Goal: Book appointment/travel/reservation

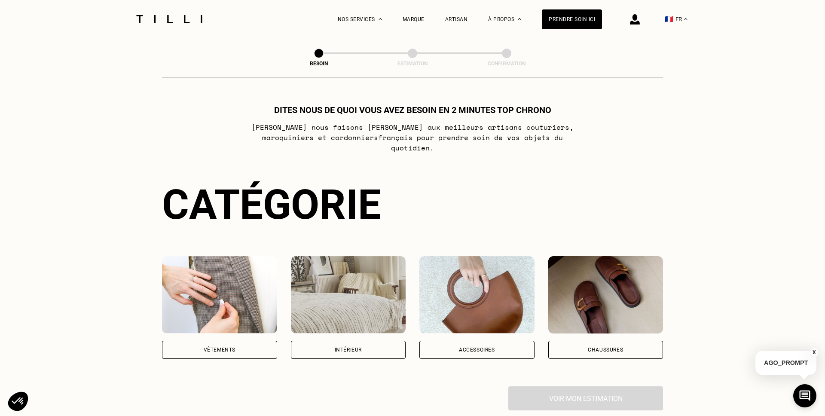
drag, startPoint x: 226, startPoint y: 341, endPoint x: 243, endPoint y: 64, distance: 277.6
click at [223, 341] on div "Vêtements" at bounding box center [219, 350] width 115 height 18
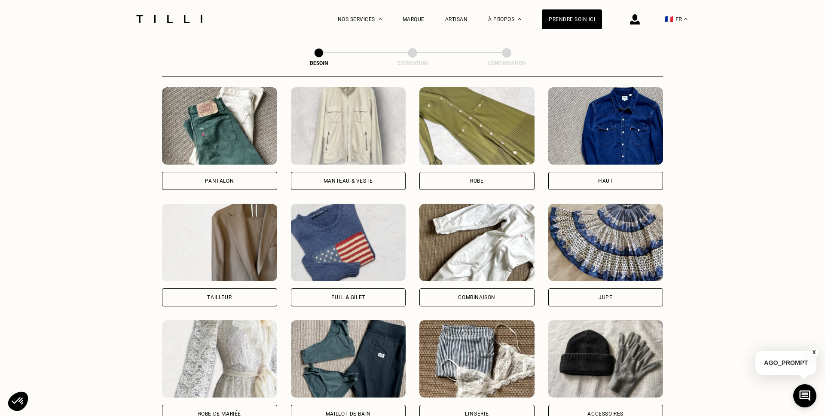
scroll to position [403, 0]
click at [604, 178] on div "Haut" at bounding box center [605, 180] width 15 height 5
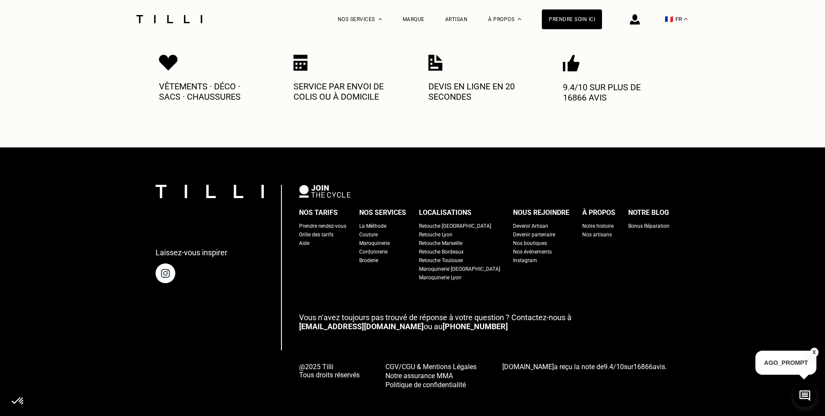
scroll to position [1323, 0]
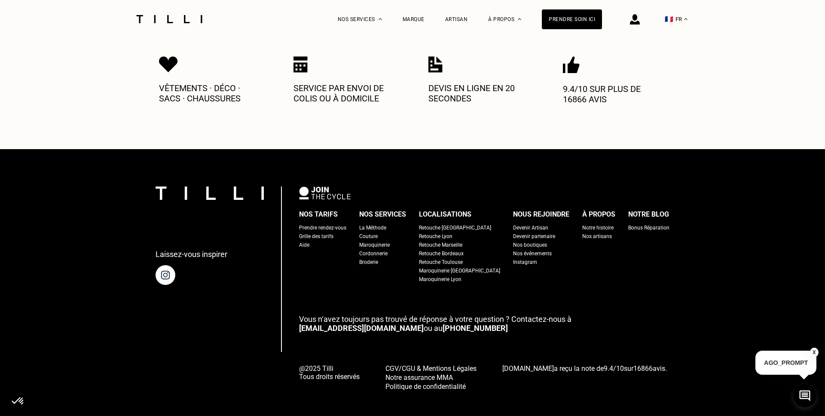
click at [340, 223] on div "Prendre rendez-vous" at bounding box center [322, 227] width 47 height 9
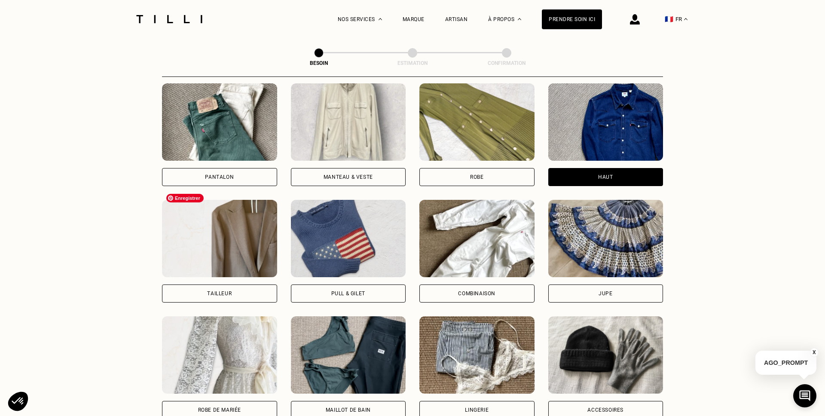
scroll to position [408, 0]
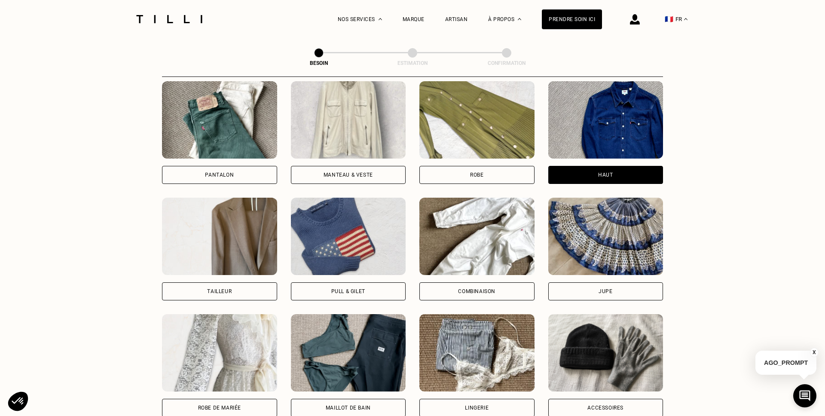
click at [190, 166] on div "Pantalon" at bounding box center [219, 175] width 115 height 18
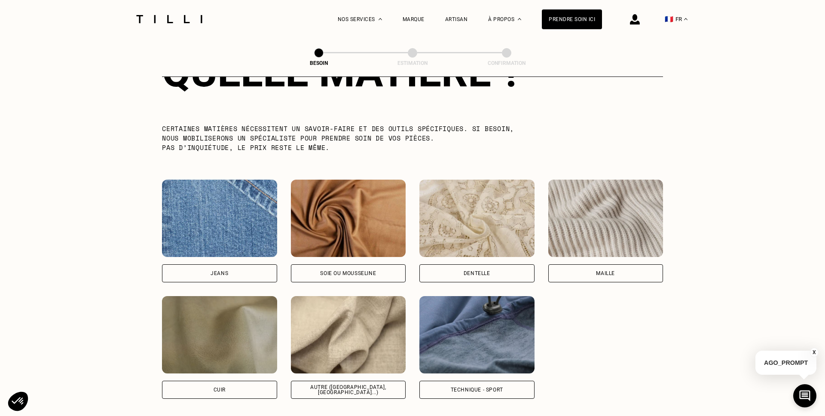
click at [224, 267] on div "Jeans" at bounding box center [219, 273] width 115 height 18
select select "FR"
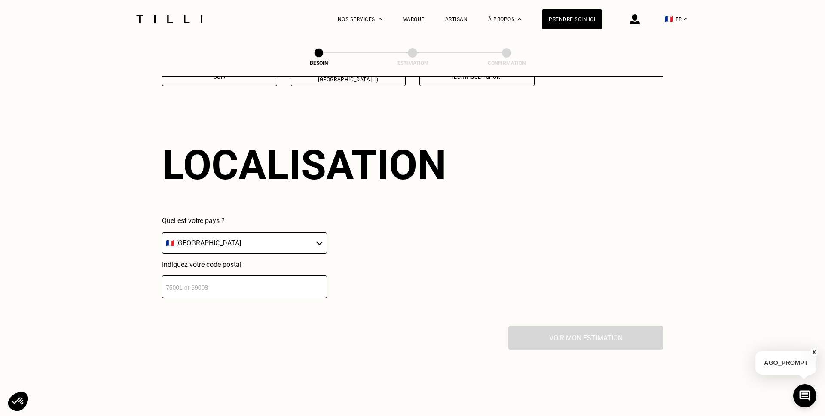
scroll to position [1151, 0]
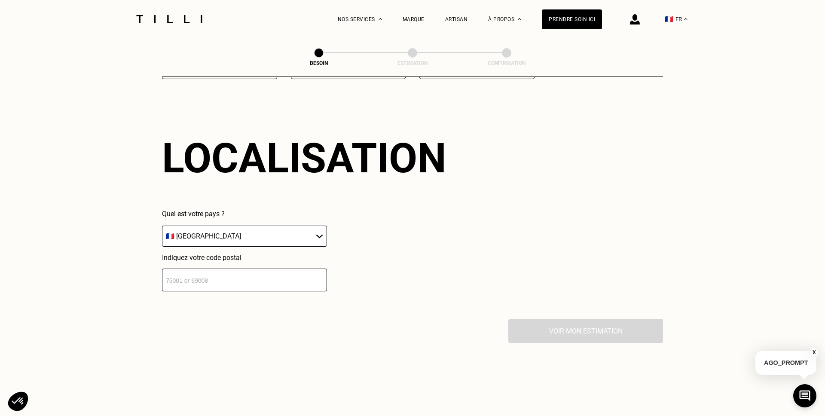
click at [229, 276] on input "number" at bounding box center [244, 279] width 165 height 23
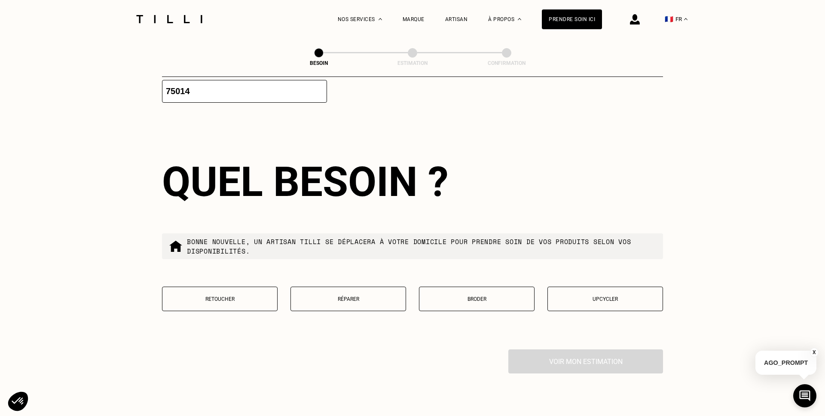
scroll to position [1363, 0]
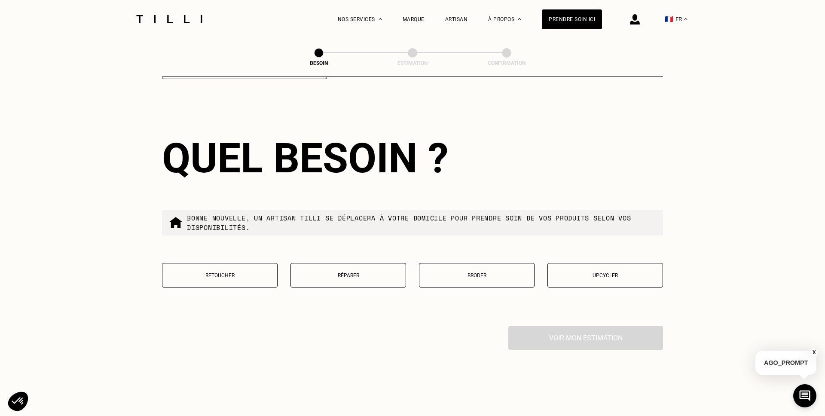
type input "75014"
click at [238, 272] on p "Retoucher" at bounding box center [220, 275] width 106 height 6
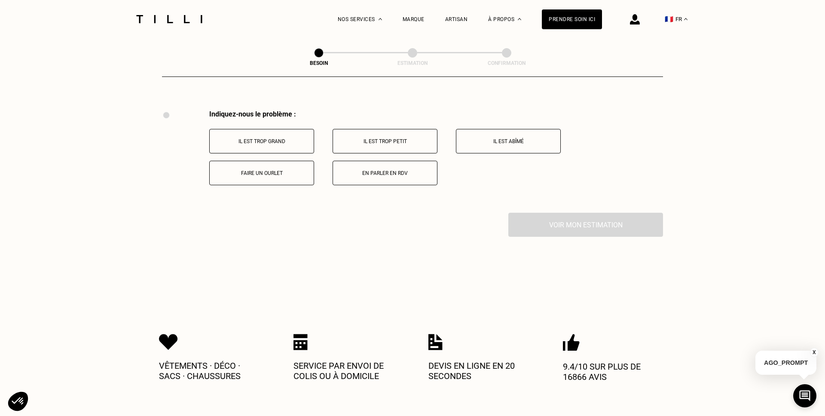
scroll to position [1583, 0]
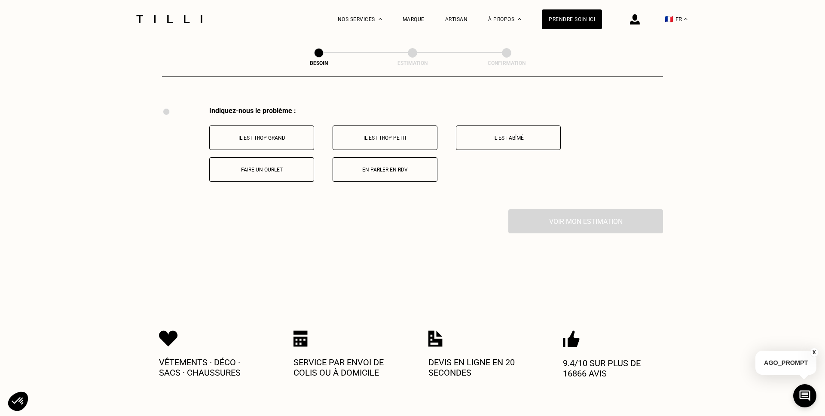
click at [293, 131] on button "Il est trop grand" at bounding box center [261, 137] width 105 height 24
click at [297, 131] on button "Sur les jambes" at bounding box center [261, 137] width 105 height 24
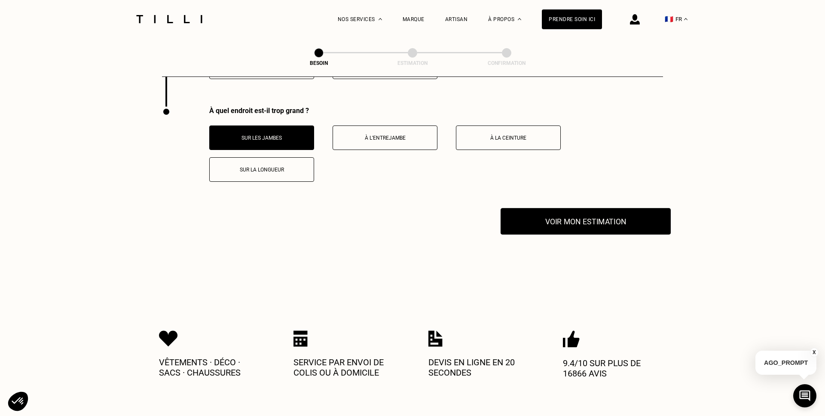
click at [572, 217] on button "Voir mon estimation" at bounding box center [585, 221] width 170 height 27
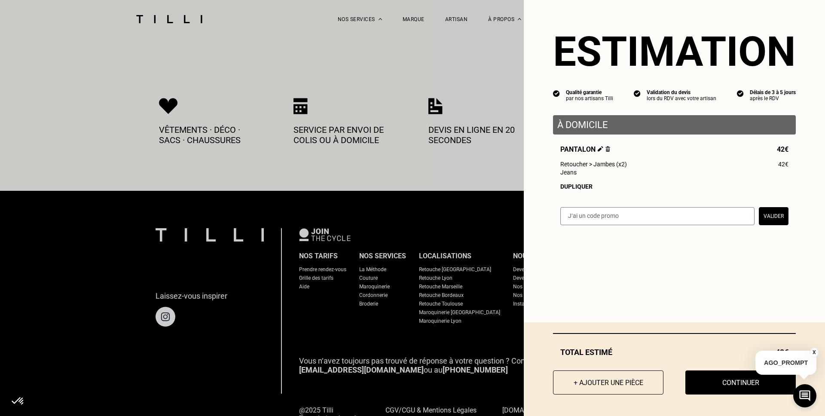
scroll to position [1919, 0]
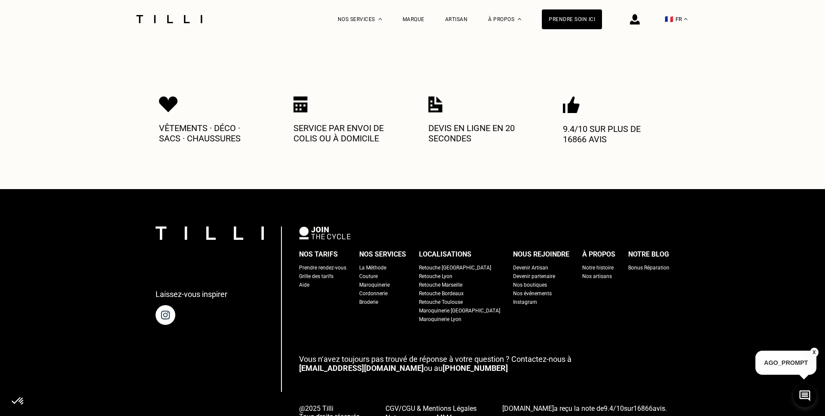
click at [815, 351] on button "X" at bounding box center [814, 352] width 9 height 9
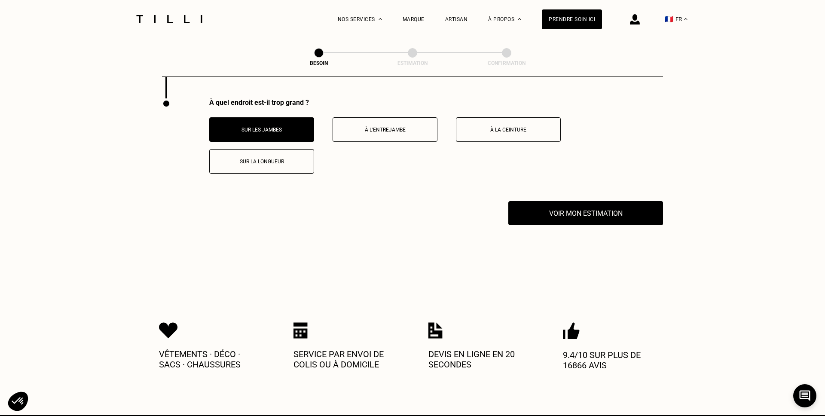
scroll to position [1661, 0]
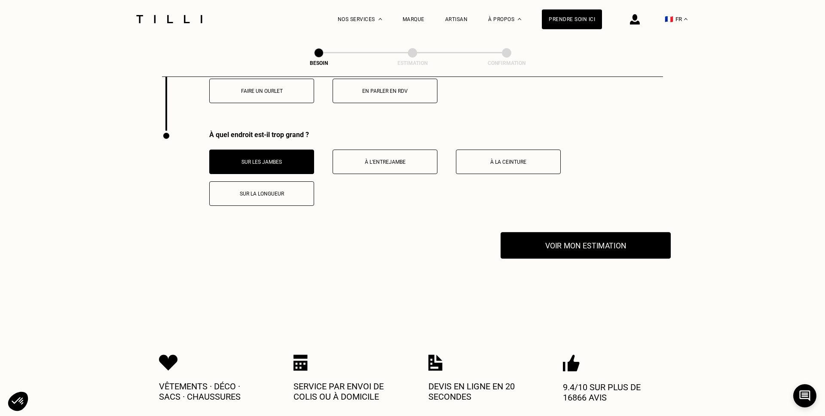
click at [585, 244] on button "Voir mon estimation" at bounding box center [585, 245] width 170 height 27
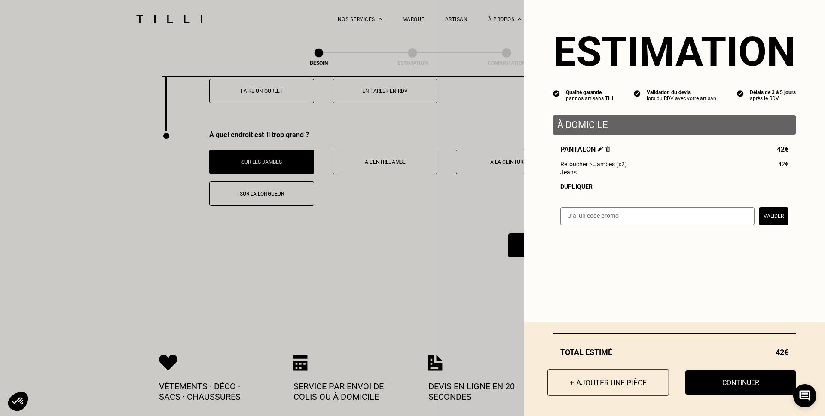
click at [619, 389] on button "+ Ajouter une pièce" at bounding box center [608, 382] width 122 height 27
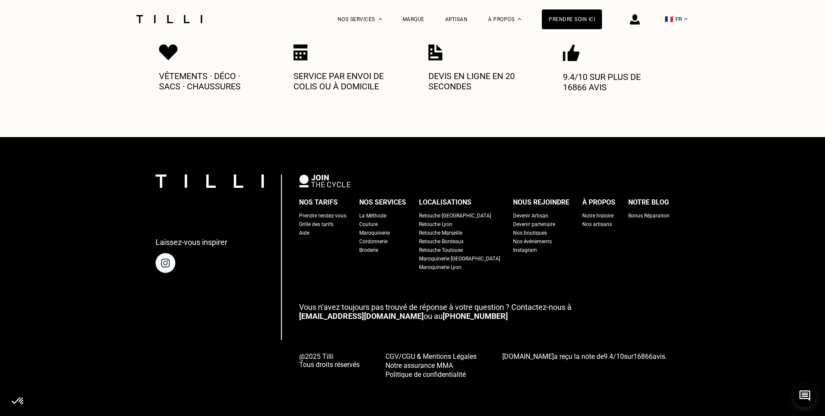
scroll to position [0, 0]
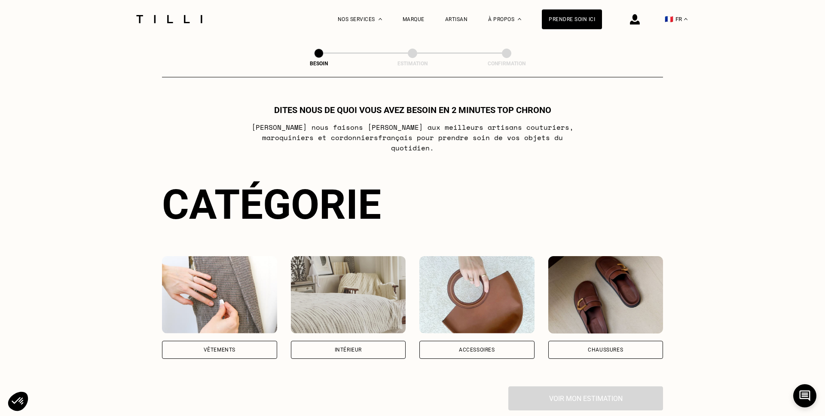
click at [243, 341] on div "Vêtements" at bounding box center [219, 350] width 115 height 18
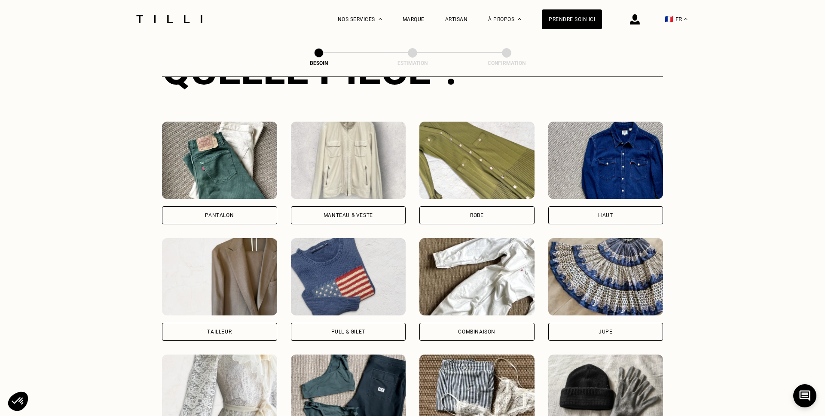
scroll to position [370, 0]
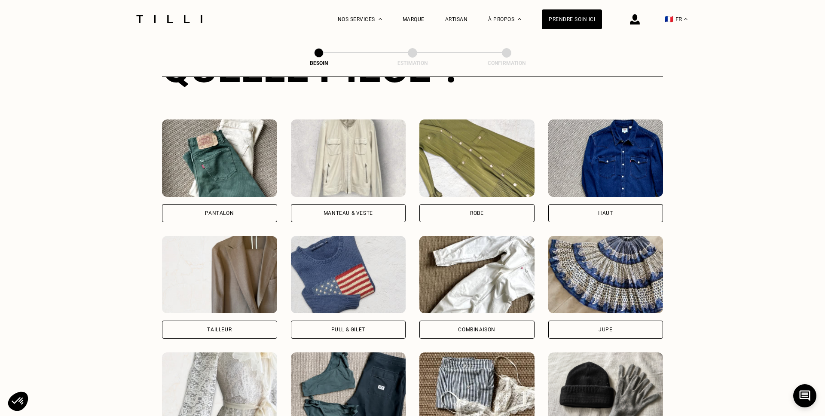
click at [607, 210] on div "Haut" at bounding box center [605, 212] width 15 height 5
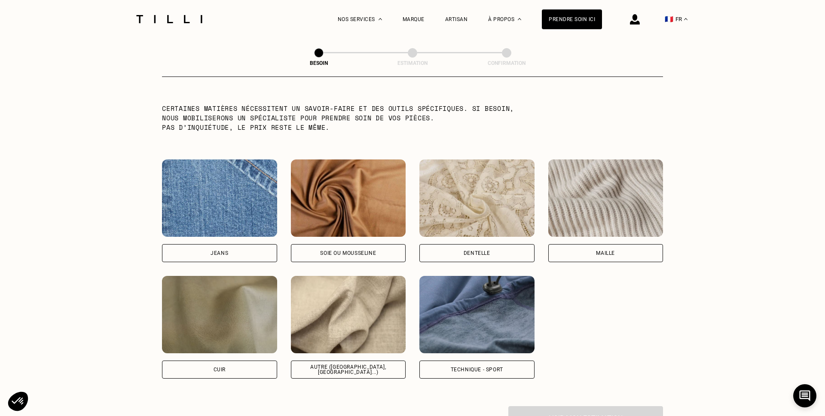
scroll to position [857, 0]
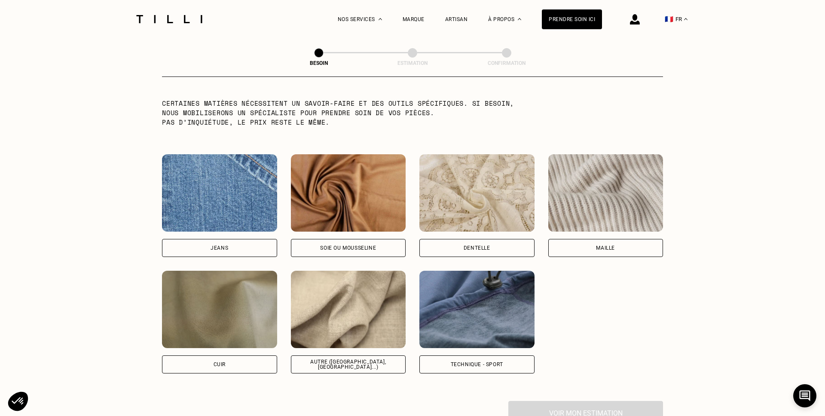
click at [369, 359] on div "Autre ([GEOGRAPHIC_DATA], [GEOGRAPHIC_DATA]...)" at bounding box center [348, 364] width 101 height 10
select select "FR"
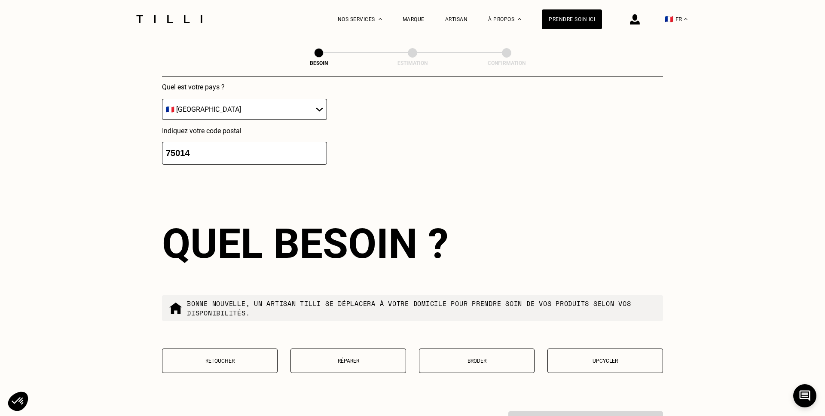
scroll to position [1403, 0]
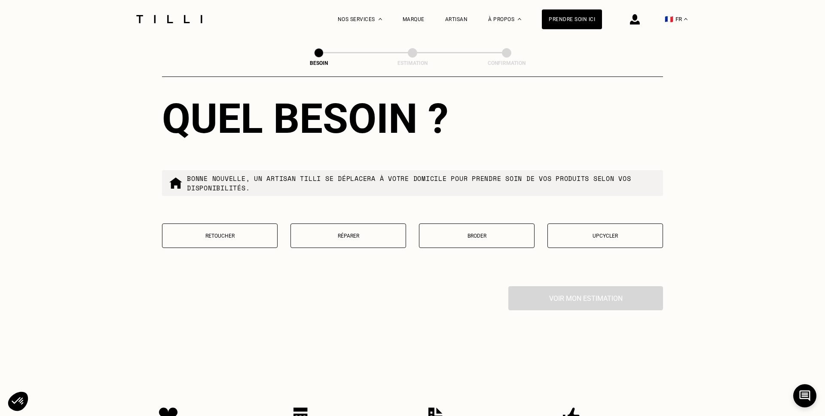
click at [243, 233] on p "Retoucher" at bounding box center [220, 236] width 106 height 6
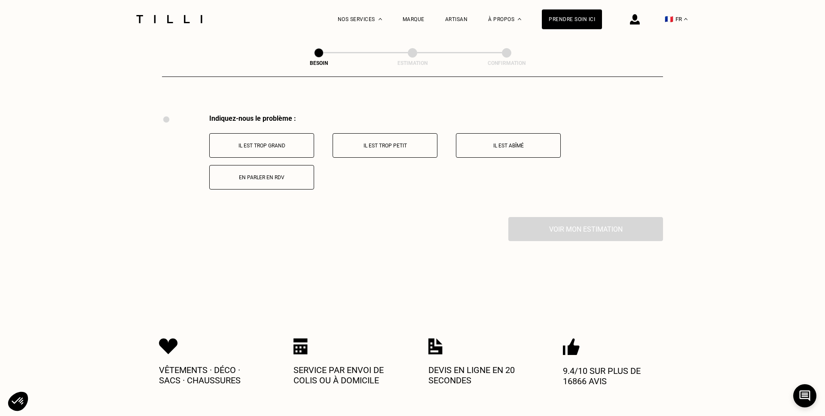
scroll to position [1583, 0]
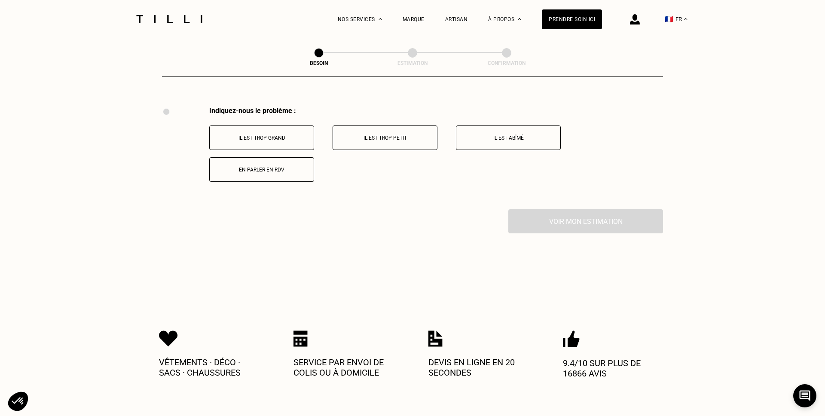
click at [308, 125] on button "Il est trop grand" at bounding box center [261, 137] width 105 height 24
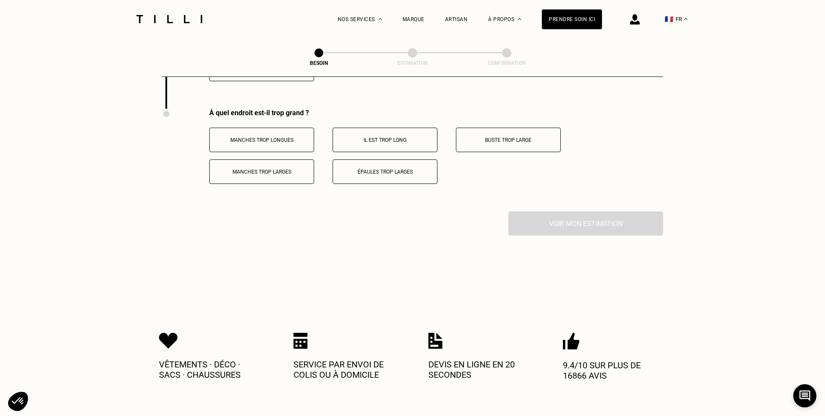
scroll to position [1685, 0]
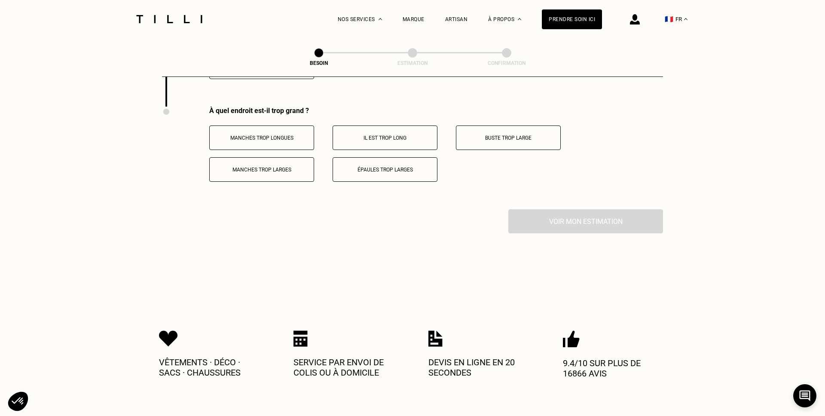
click at [424, 135] on p "Il est trop long" at bounding box center [384, 138] width 95 height 6
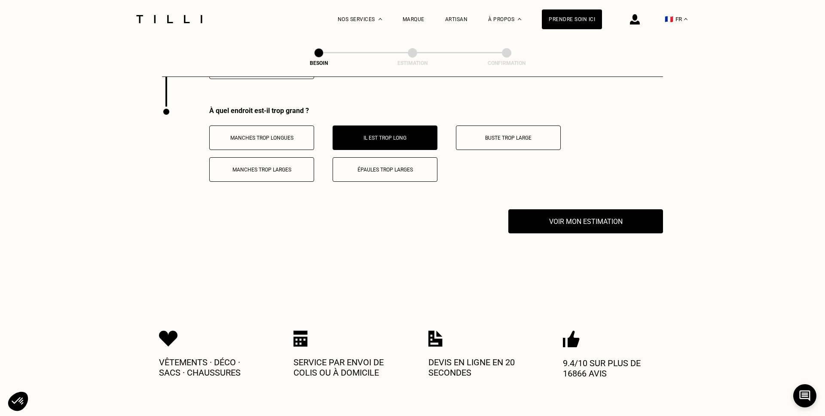
click at [495, 135] on p "Buste trop large" at bounding box center [507, 138] width 95 height 6
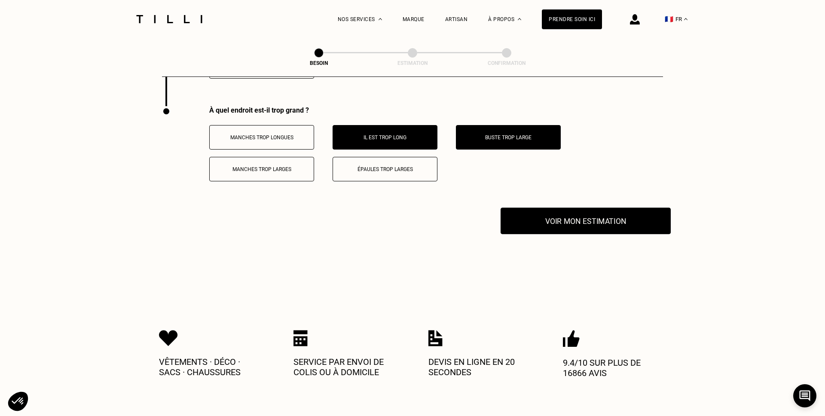
click at [594, 216] on button "Voir mon estimation" at bounding box center [585, 220] width 170 height 27
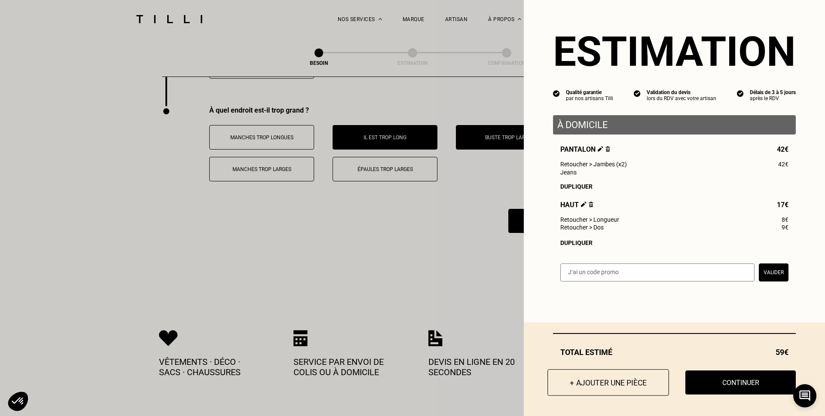
click at [633, 375] on button "+ Ajouter une pièce" at bounding box center [608, 382] width 122 height 27
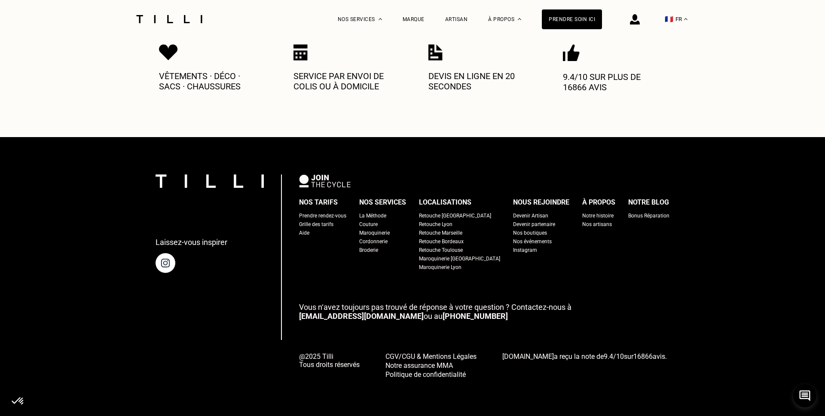
scroll to position [0, 0]
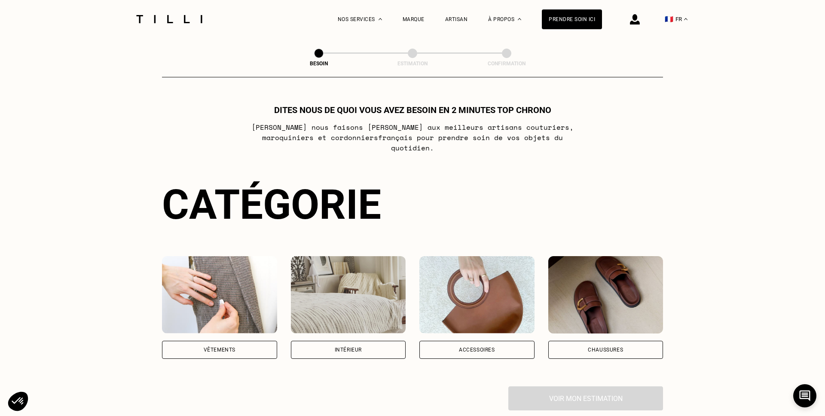
click at [204, 347] on div "Vêtements" at bounding box center [220, 349] width 32 height 5
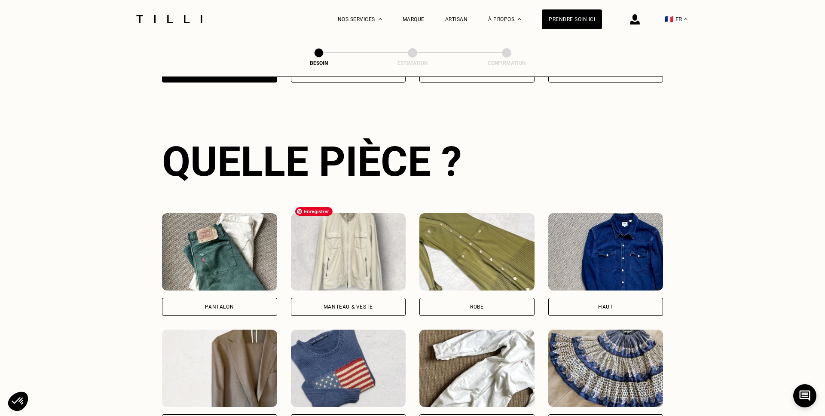
scroll to position [280, 0]
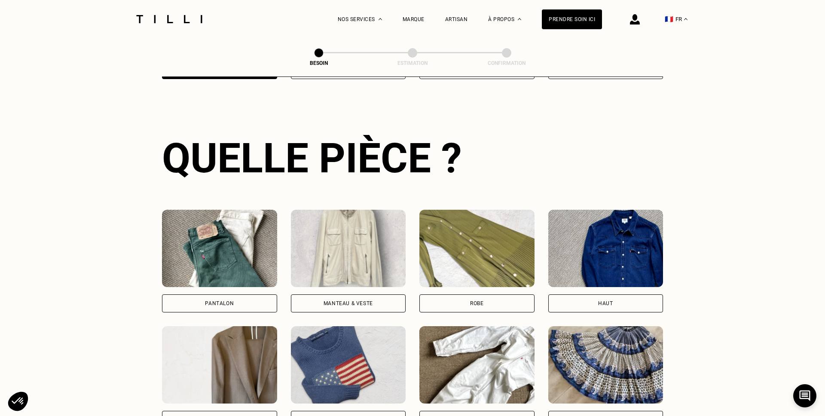
click at [624, 294] on div "Haut" at bounding box center [605, 303] width 115 height 18
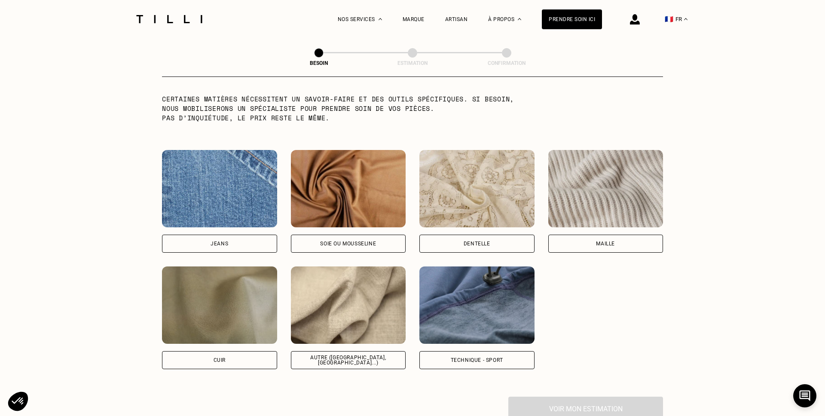
scroll to position [863, 0]
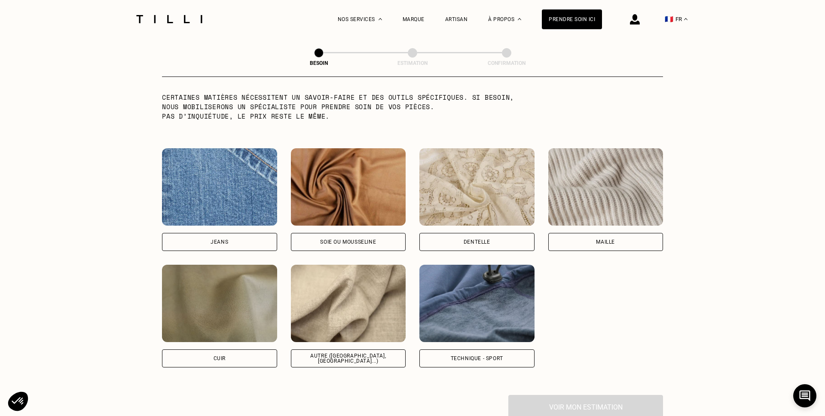
click at [359, 349] on div "Autre ([GEOGRAPHIC_DATA], [GEOGRAPHIC_DATA]...)" at bounding box center [348, 358] width 115 height 18
select select "FR"
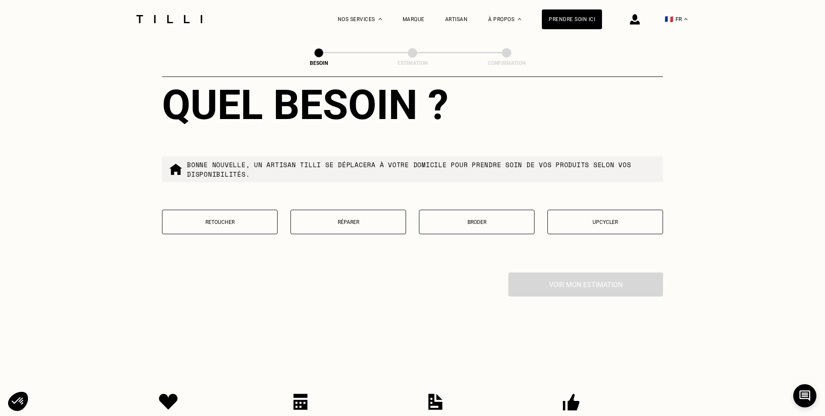
scroll to position [1409, 0]
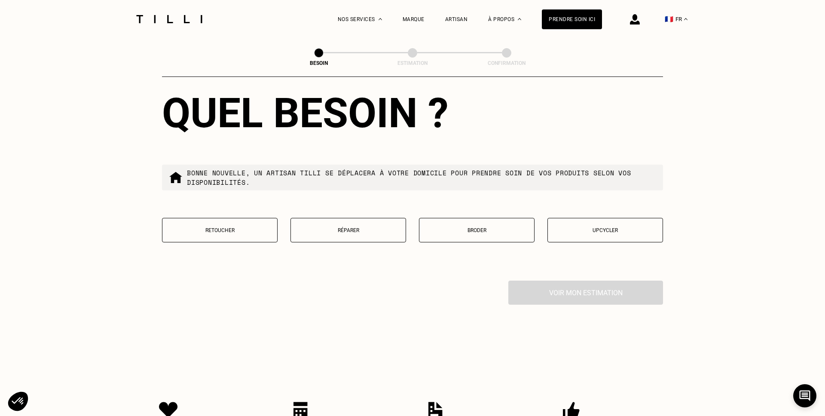
click at [386, 227] on p "Réparer" at bounding box center [348, 230] width 106 height 6
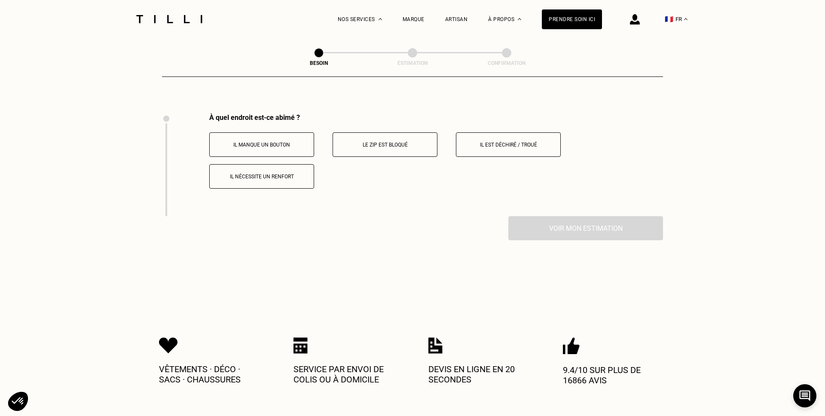
scroll to position [1583, 0]
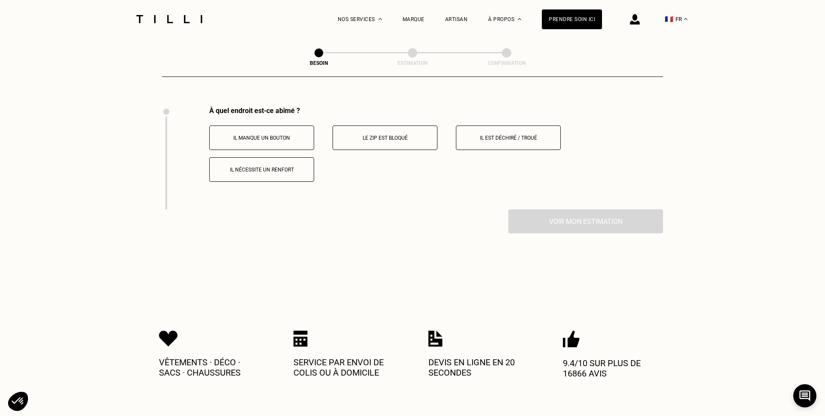
click at [292, 135] on p "Il manque un bouton" at bounding box center [261, 138] width 95 height 6
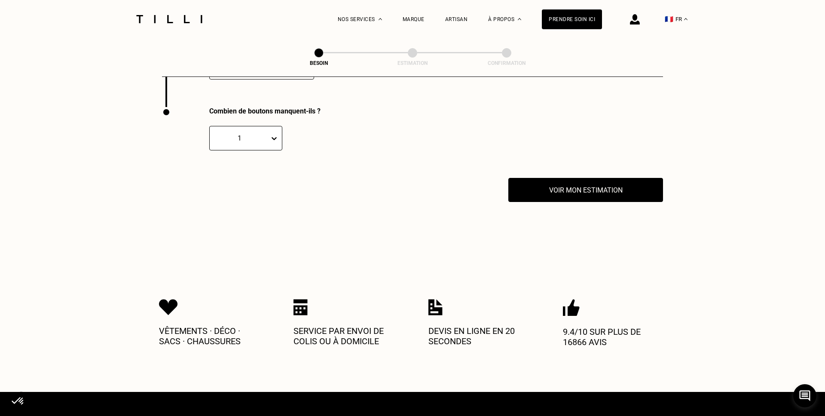
scroll to position [1685, 0]
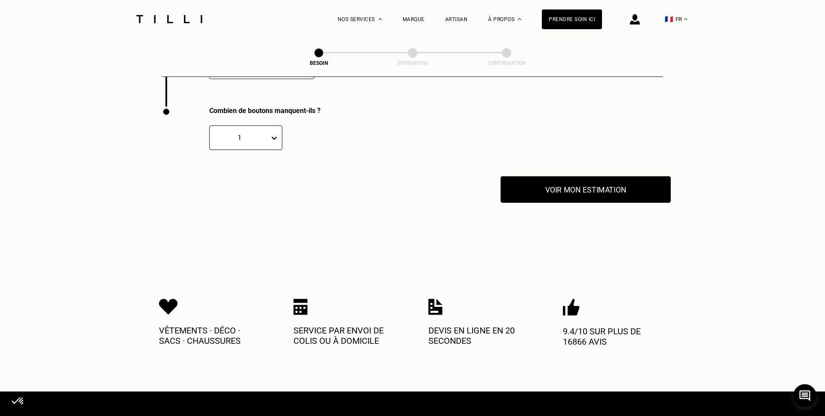
click at [580, 180] on button "Voir mon estimation" at bounding box center [585, 189] width 170 height 27
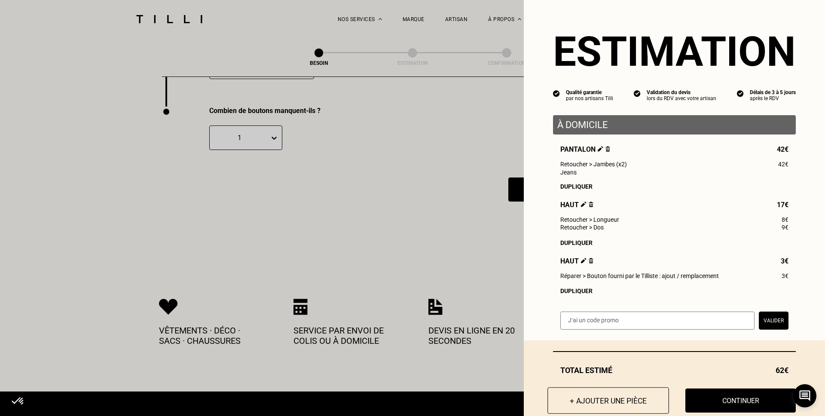
click at [636, 405] on button "+ Ajouter une pièce" at bounding box center [608, 400] width 122 height 27
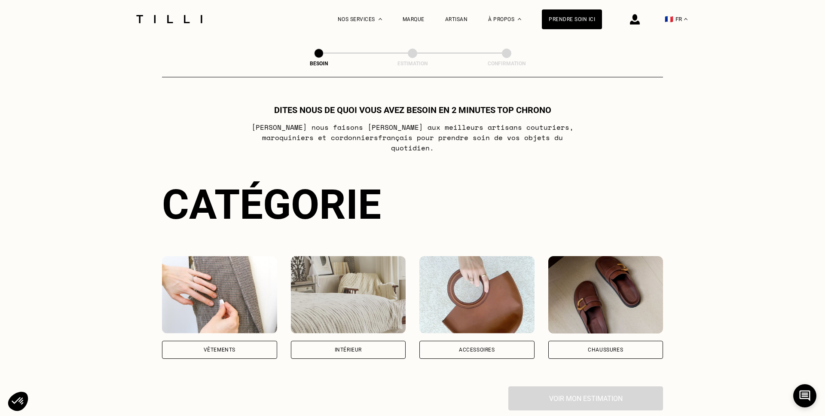
click at [235, 347] on div "Vêtements" at bounding box center [220, 349] width 32 height 5
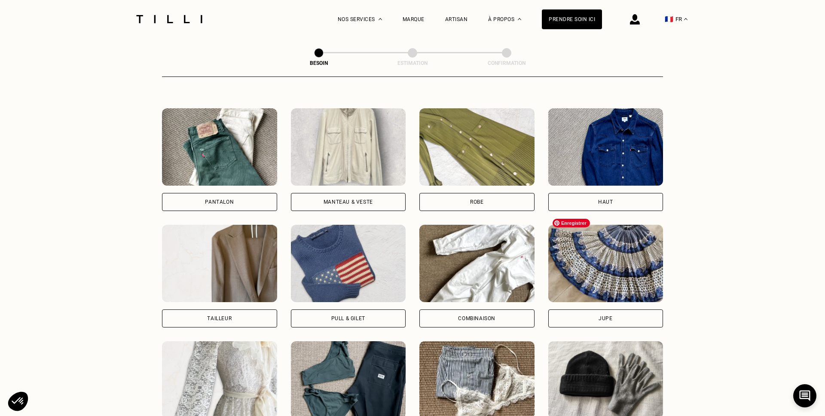
scroll to position [386, 0]
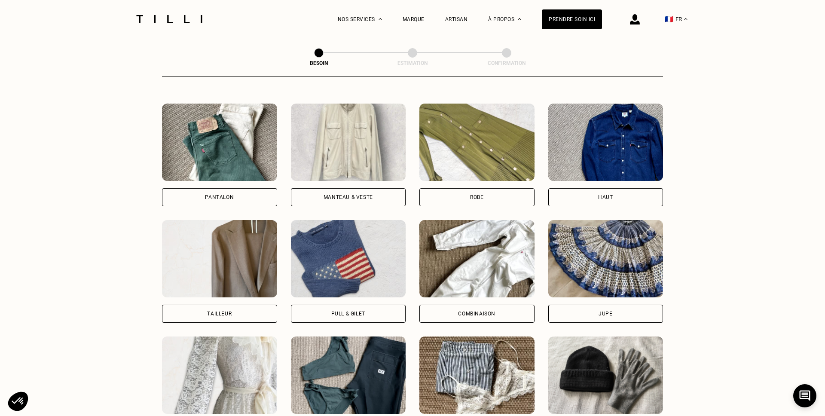
click at [600, 195] on div "Haut" at bounding box center [605, 197] width 15 height 5
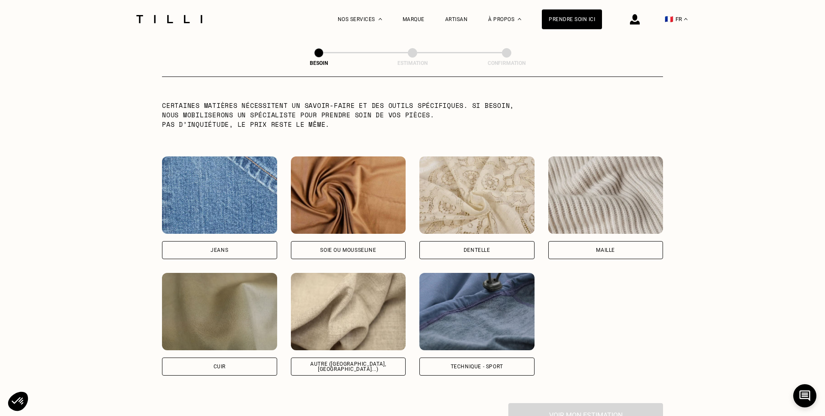
scroll to position [855, 0]
click at [329, 361] on div "Autre ([GEOGRAPHIC_DATA], [GEOGRAPHIC_DATA]...)" at bounding box center [348, 366] width 101 height 10
select select "FR"
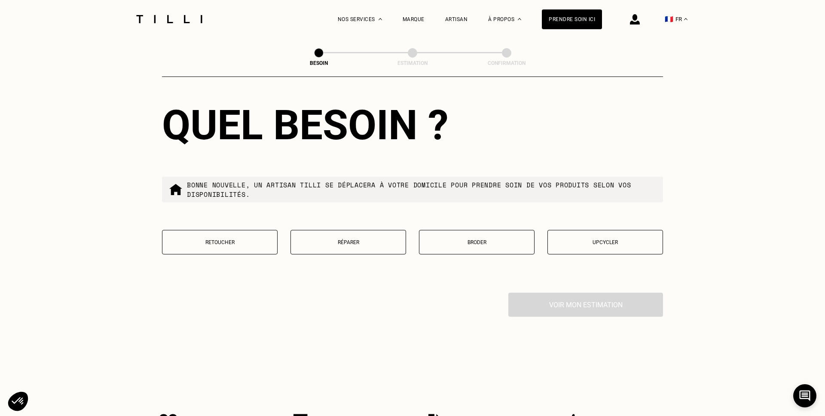
scroll to position [1455, 0]
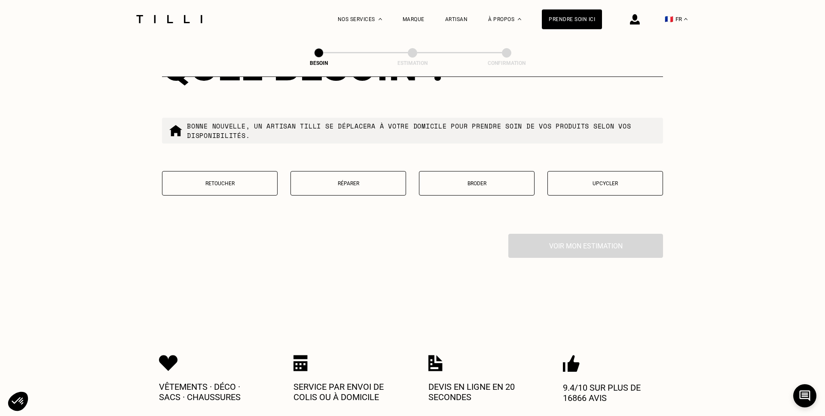
click at [364, 171] on button "Réparer" at bounding box center [348, 183] width 116 height 24
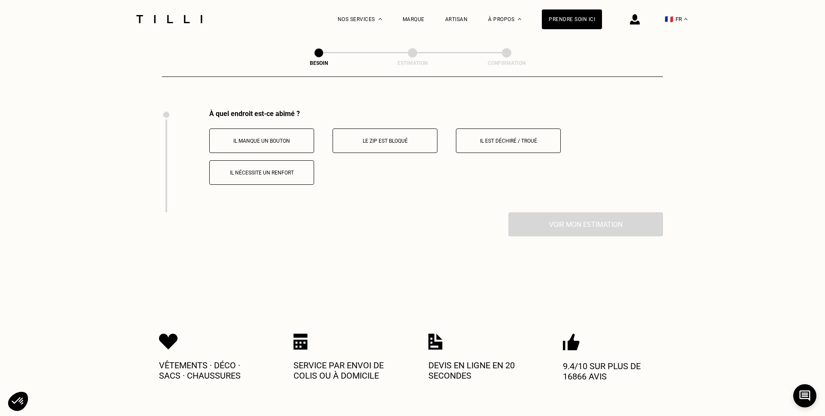
scroll to position [1583, 0]
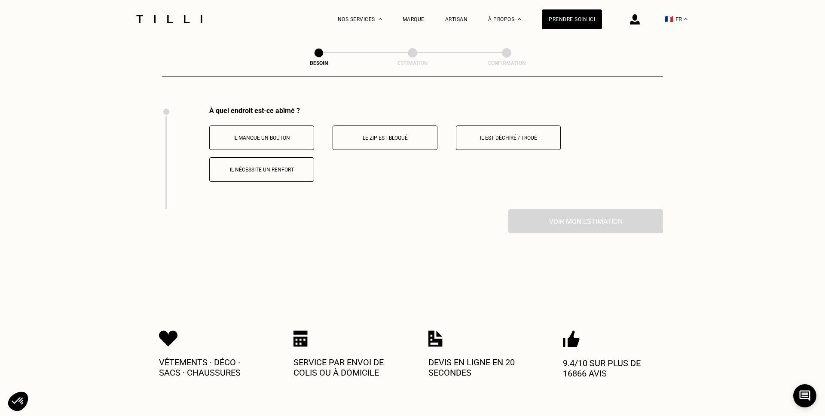
click at [548, 135] on p "Il est déchiré / troué" at bounding box center [507, 138] width 95 height 6
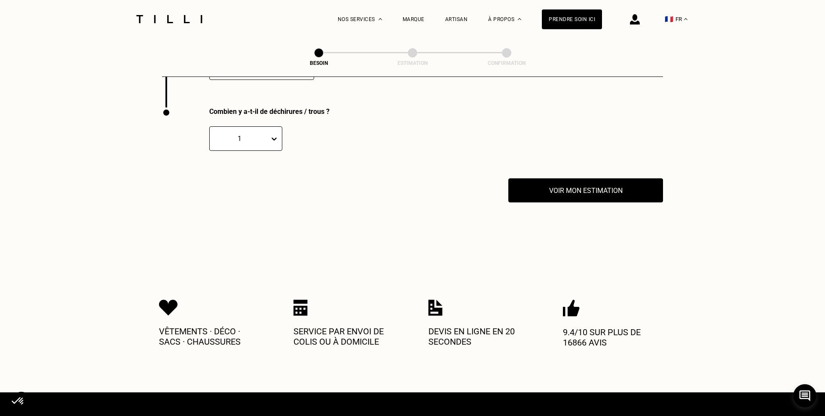
scroll to position [1685, 0]
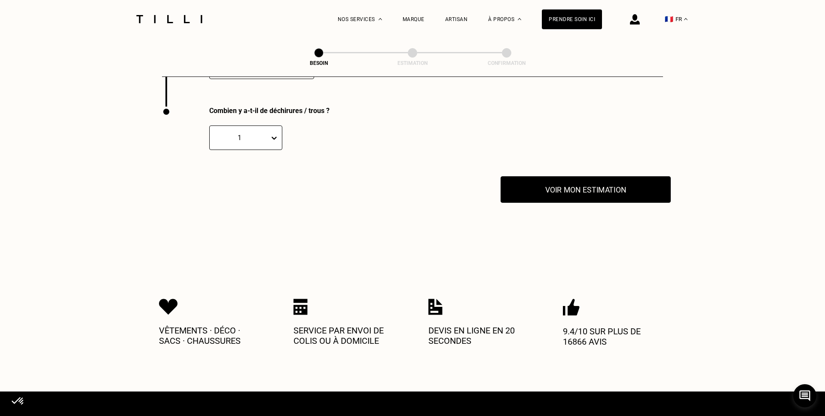
click at [572, 182] on button "Voir mon estimation" at bounding box center [585, 189] width 170 height 27
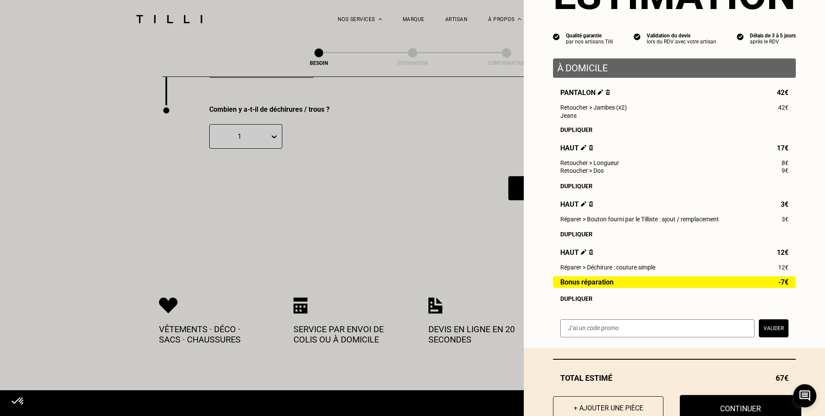
scroll to position [82, 0]
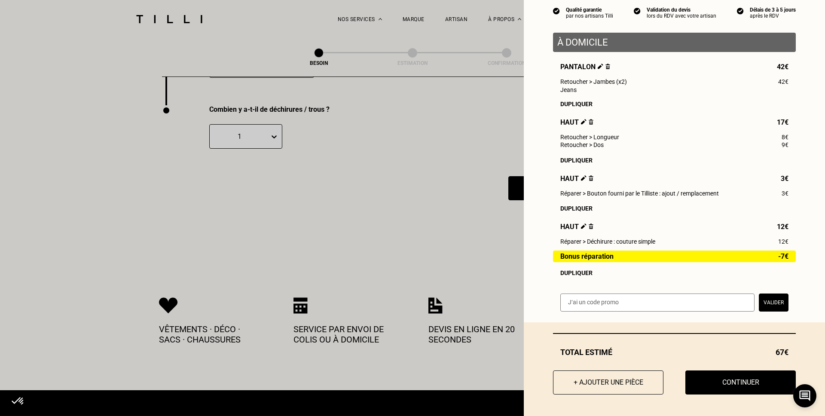
click at [731, 386] on button "Continuer" at bounding box center [740, 382] width 110 height 24
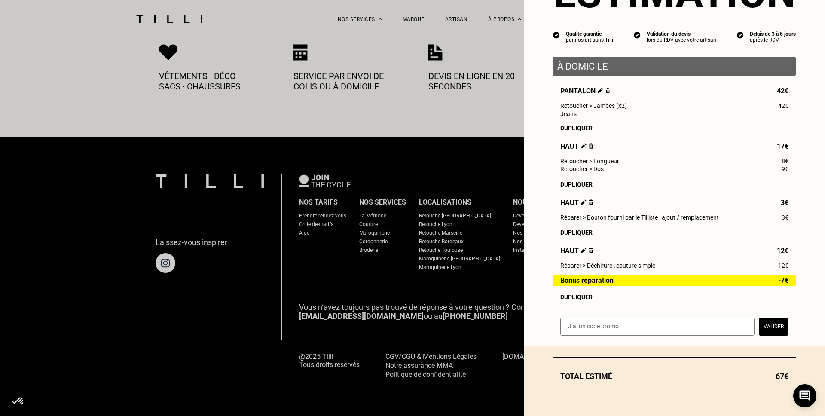
scroll to position [453, 0]
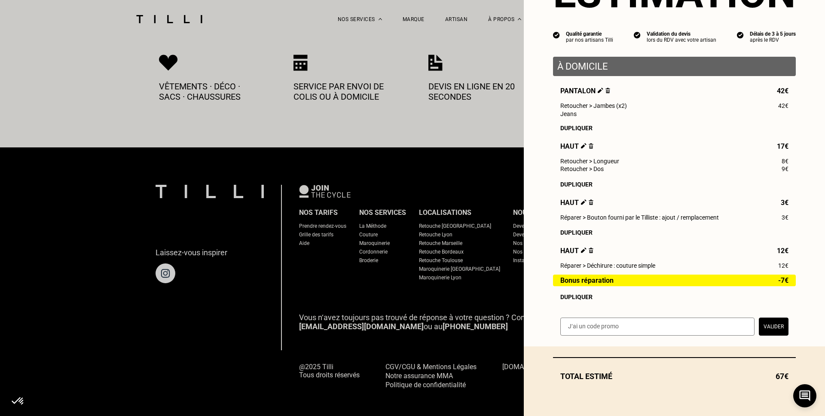
select select "FR"
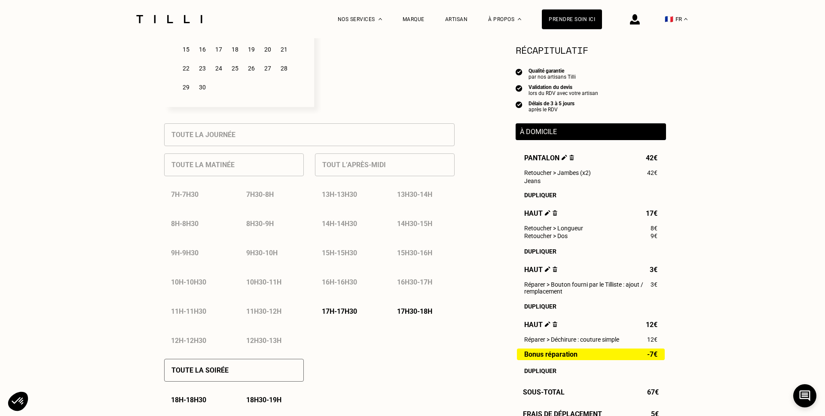
scroll to position [316, 0]
click at [356, 306] on p "17h - 17h30" at bounding box center [339, 309] width 35 height 8
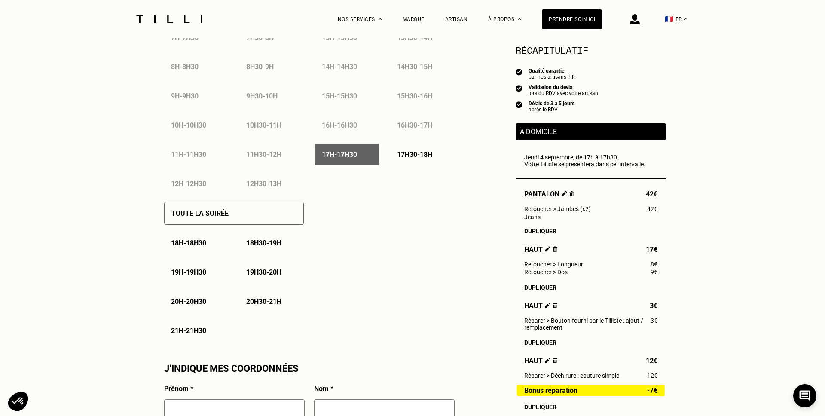
scroll to position [500, 0]
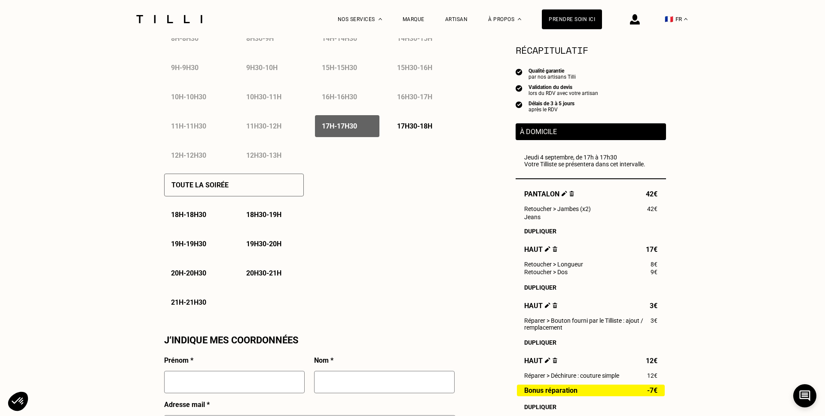
click at [415, 124] on p "17h30 - 18h" at bounding box center [414, 126] width 35 height 8
click at [362, 129] on div "17h - 17h30" at bounding box center [347, 126] width 64 height 22
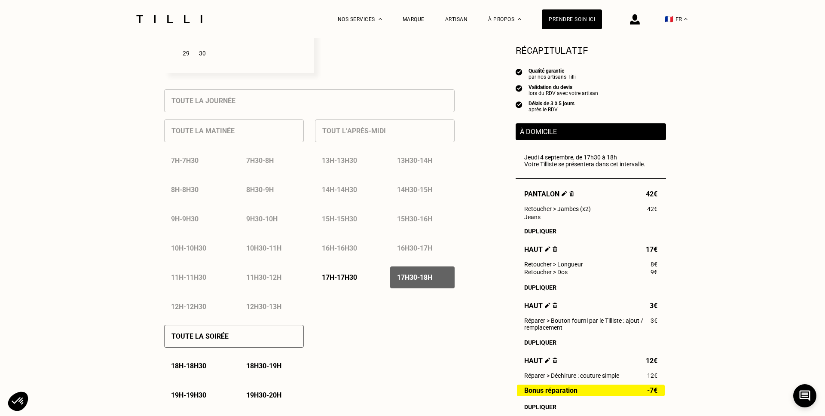
scroll to position [384, 0]
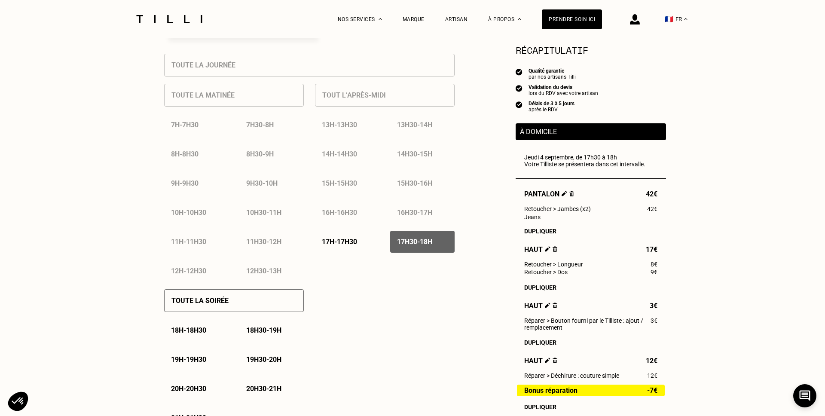
click at [347, 238] on p "17h - 17h30" at bounding box center [339, 242] width 35 height 8
click at [201, 327] on p "18h - 18h30" at bounding box center [188, 330] width 35 height 8
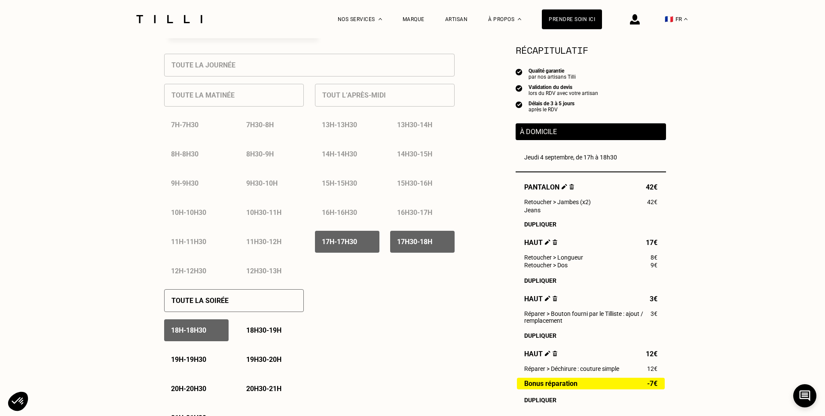
click at [203, 330] on p "18h - 18h30" at bounding box center [188, 330] width 35 height 8
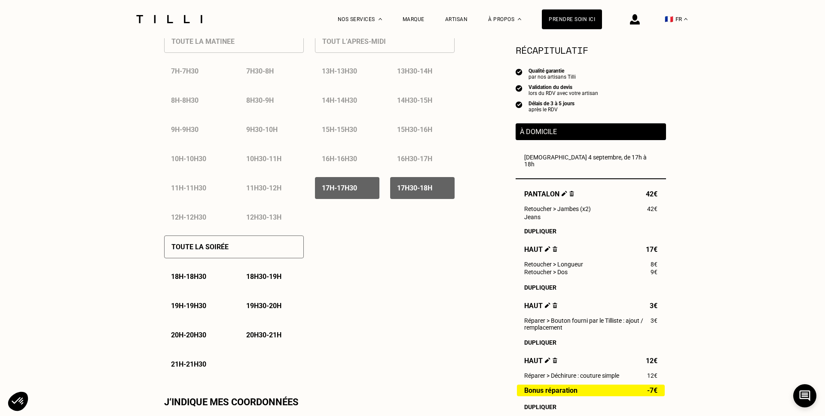
scroll to position [442, 0]
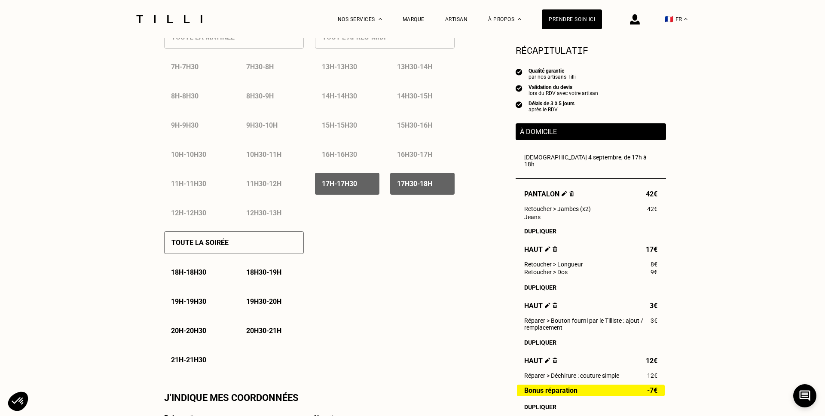
click at [196, 361] on p "21h - 21h30" at bounding box center [188, 360] width 35 height 8
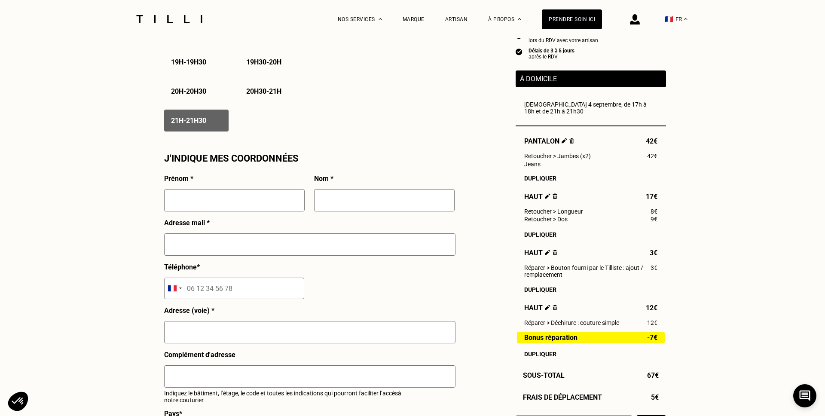
scroll to position [682, 0]
click at [217, 195] on input "text" at bounding box center [234, 200] width 140 height 22
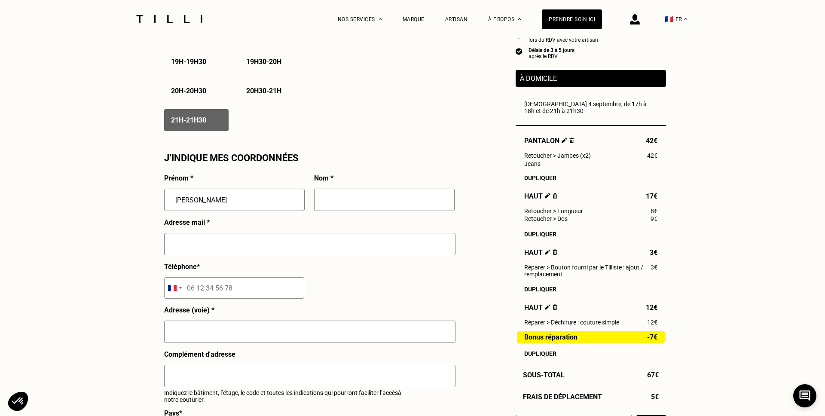
type input "[PERSON_NAME]"
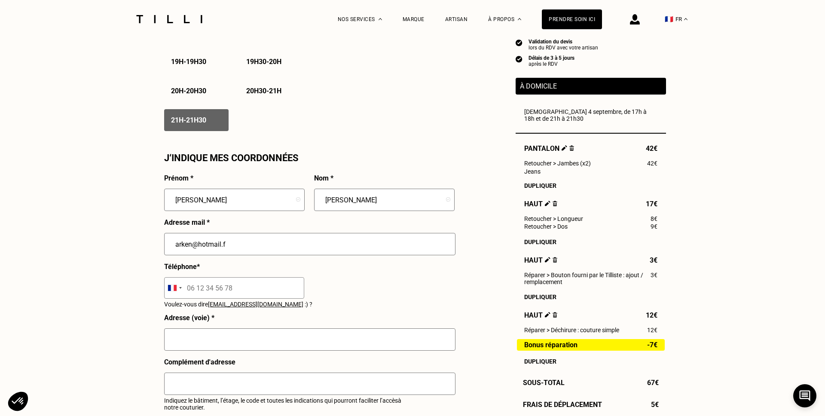
type input "[EMAIL_ADDRESS][DOMAIN_NAME]"
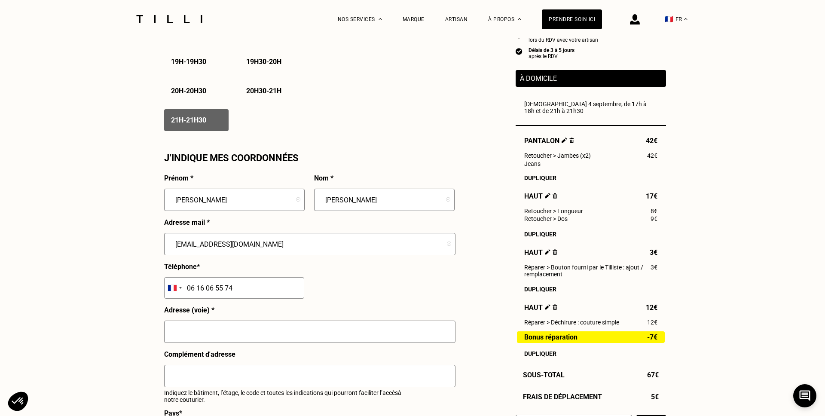
type input "06 16 06 55 74"
click at [204, 337] on input "text" at bounding box center [309, 331] width 291 height 22
type input "[STREET_ADDRESS][PERSON_NAME]"
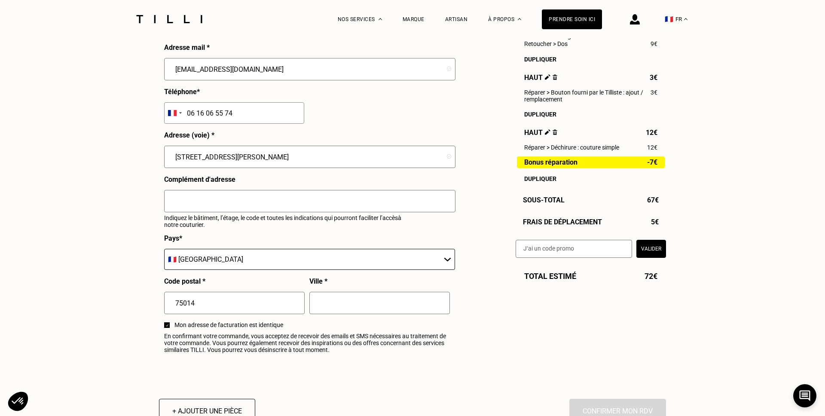
scroll to position [857, 0]
type input "Digicode : [STREET_ADDRESS] gauche"
click at [331, 300] on input "text" at bounding box center [379, 302] width 140 height 22
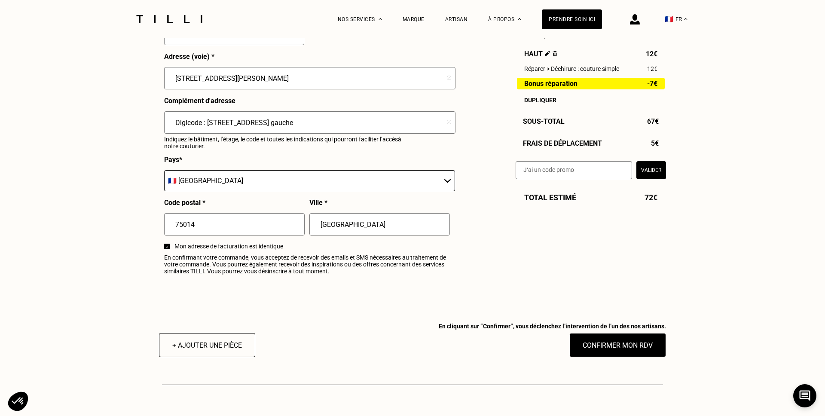
scroll to position [963, 0]
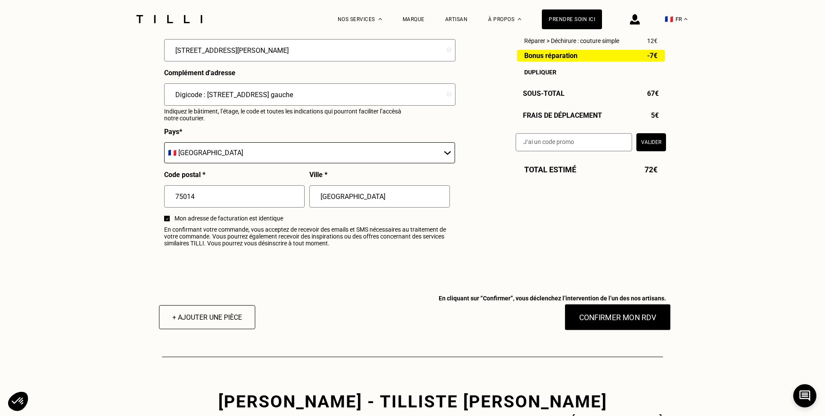
type input "[GEOGRAPHIC_DATA]"
click at [610, 317] on button "Confirmer mon RDV" at bounding box center [617, 317] width 107 height 27
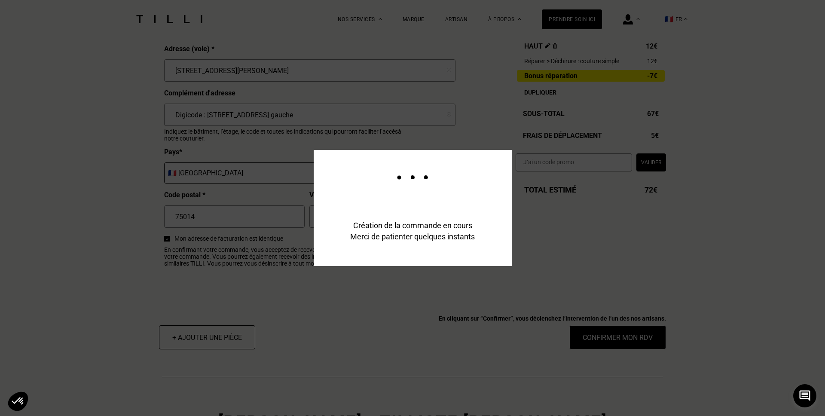
scroll to position [983, 0]
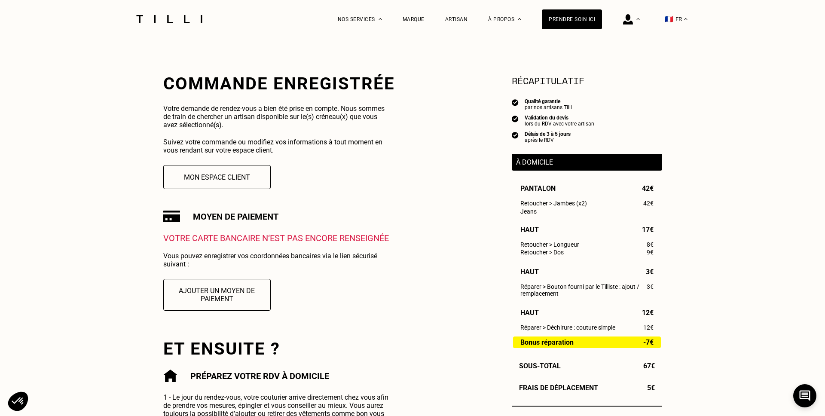
scroll to position [131, 0]
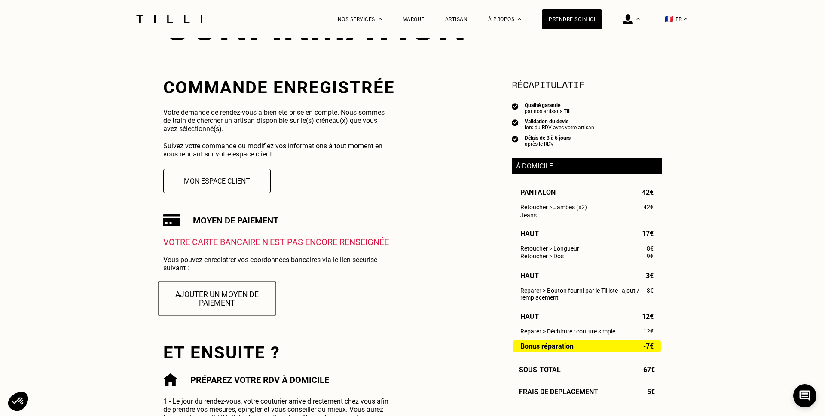
click at [220, 302] on button "Ajouter un moyen de paiement" at bounding box center [217, 298] width 118 height 35
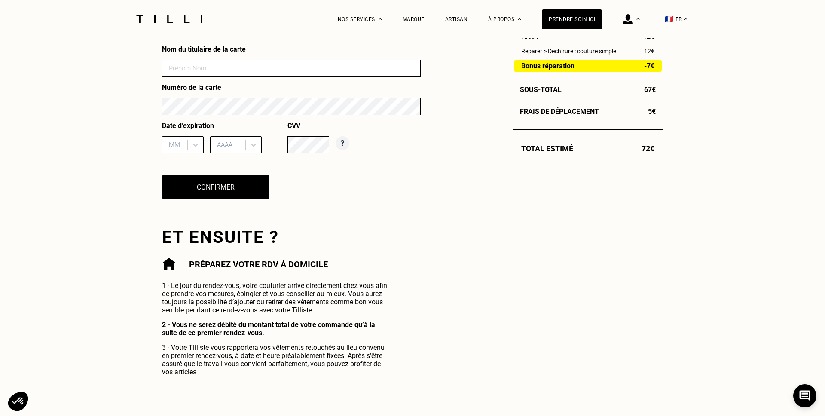
scroll to position [412, 0]
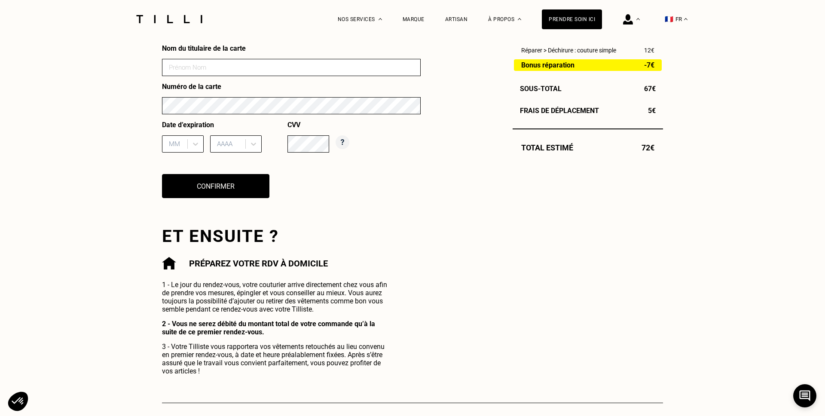
click at [184, 70] on input at bounding box center [291, 67] width 259 height 17
type input "[PERSON_NAME]"
type input "10"
type input "2028"
click at [281, 196] on div "Nom du titulaire de la [PERSON_NAME] Numéro de la carte Date d’expiration [DATE…" at bounding box center [291, 126] width 259 height 165
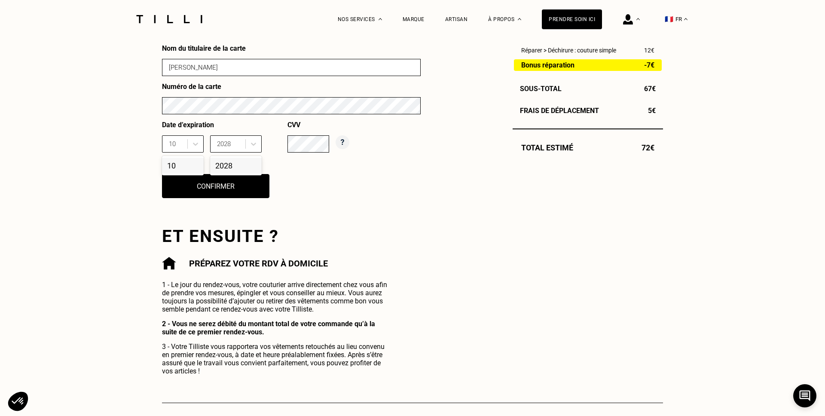
click at [172, 165] on div "10" at bounding box center [183, 166] width 42 height 16
click at [223, 165] on div "2028" at bounding box center [236, 166] width 52 height 16
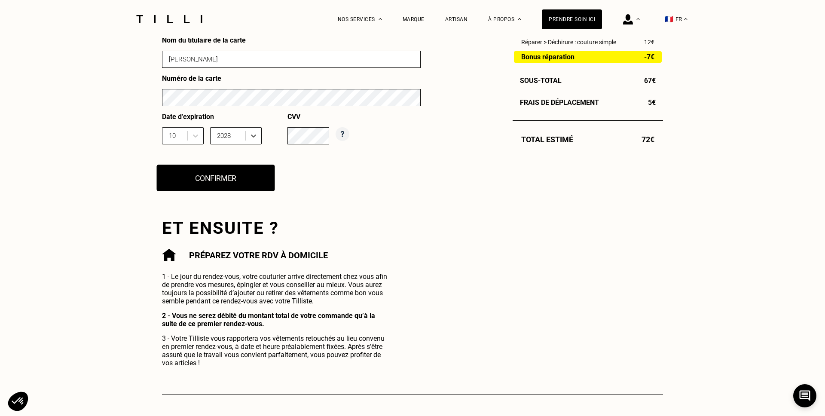
scroll to position [420, 0]
click at [229, 179] on button "Confirmer" at bounding box center [216, 177] width 118 height 27
